Goal: Transaction & Acquisition: Purchase product/service

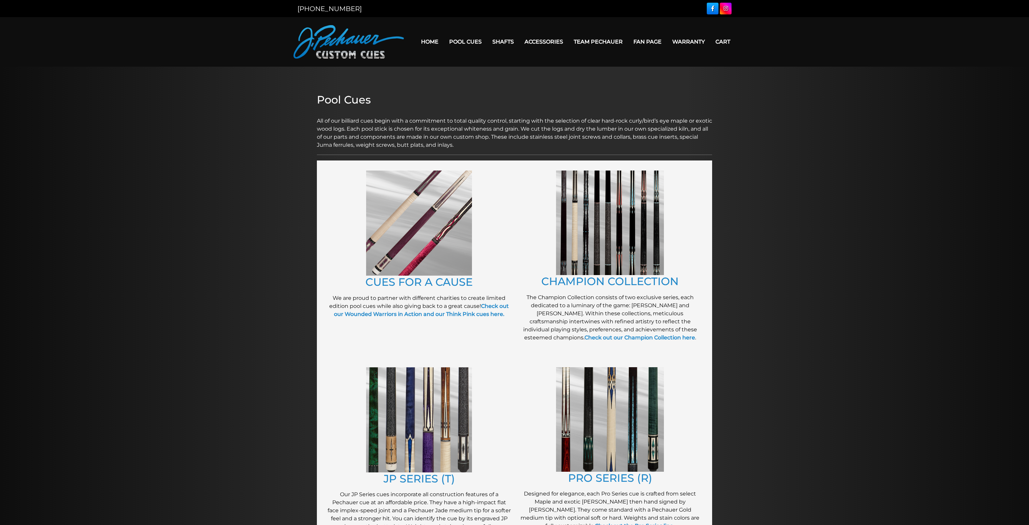
click at [623, 243] on img at bounding box center [610, 222] width 108 height 104
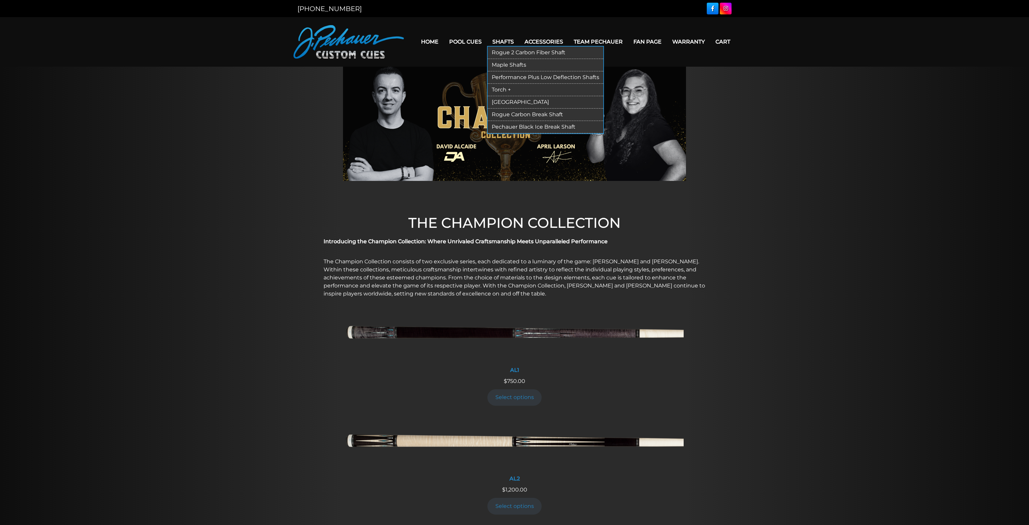
click at [518, 54] on link "Rogue 2 Carbon Fiber Shaft" at bounding box center [546, 53] width 116 height 12
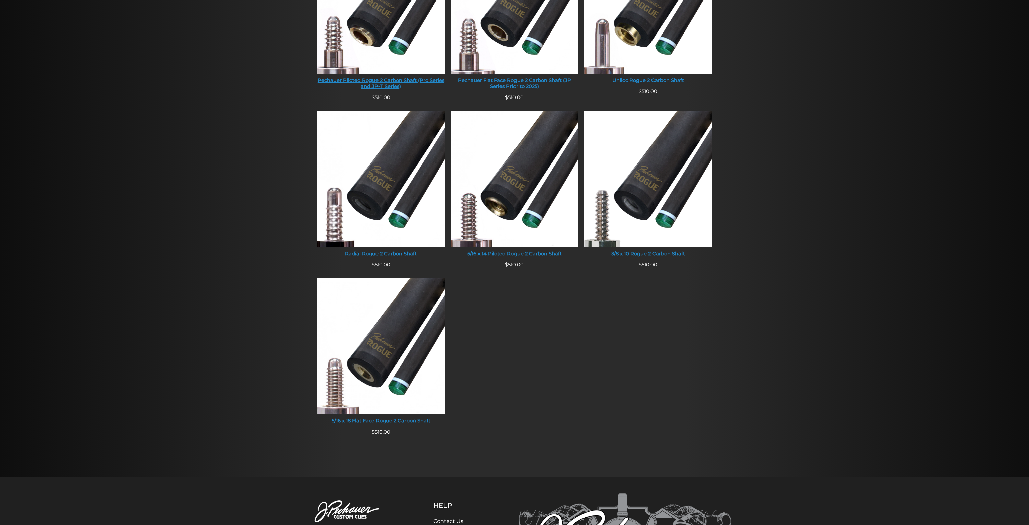
scroll to position [177, 0]
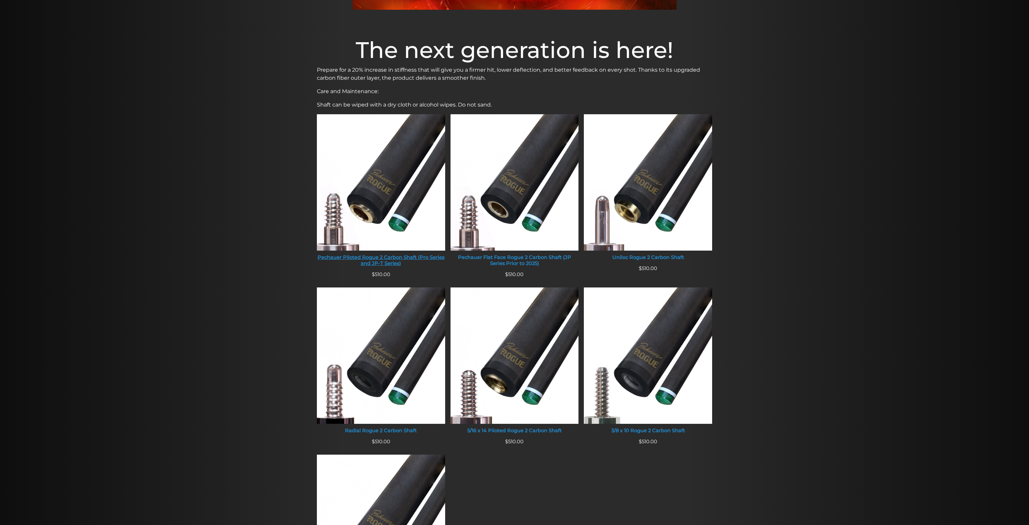
click at [393, 158] on img at bounding box center [381, 182] width 128 height 136
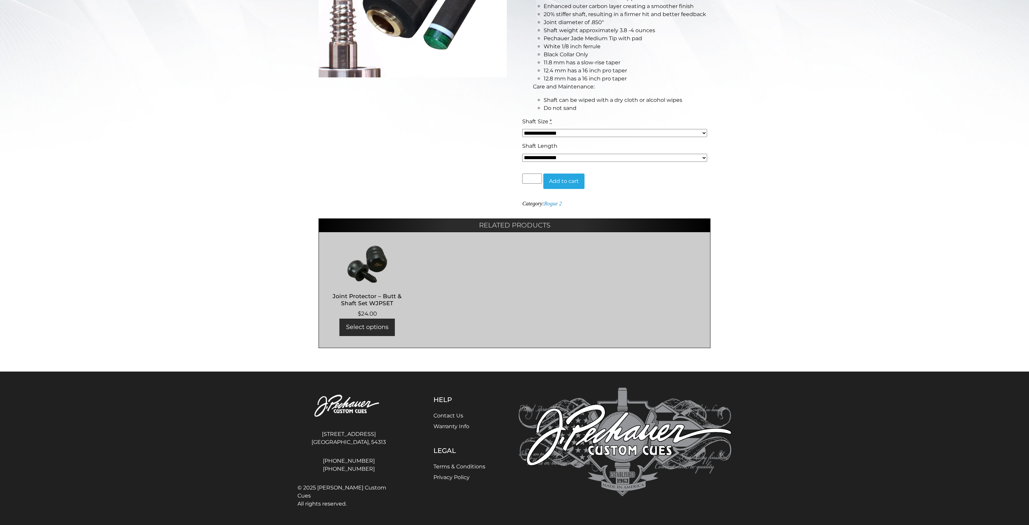
scroll to position [57, 0]
